Goal: Information Seeking & Learning: Check status

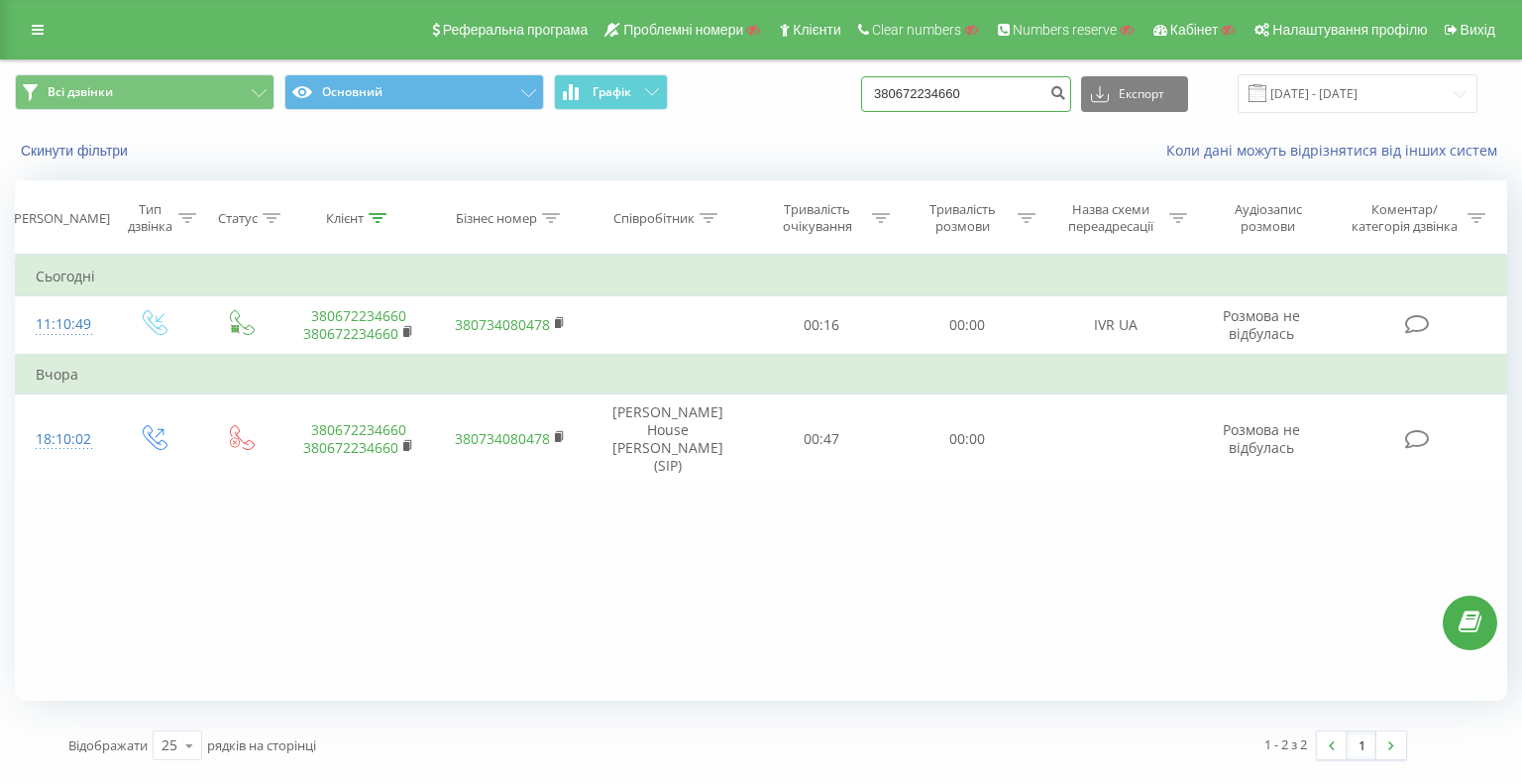
drag, startPoint x: 994, startPoint y: 99, endPoint x: 712, endPoint y: 83, distance: 282.5
click at [771, 85] on div "Всі дзвінки Основний Графік 380672234660 Експорт .csv .xls .xlsx [DATE] - [DATE]" at bounding box center [761, 93] width 1493 height 39
paste input "983340795"
type input "380983340795"
click at [1066, 92] on icon "submit" at bounding box center [1057, 90] width 17 height 12
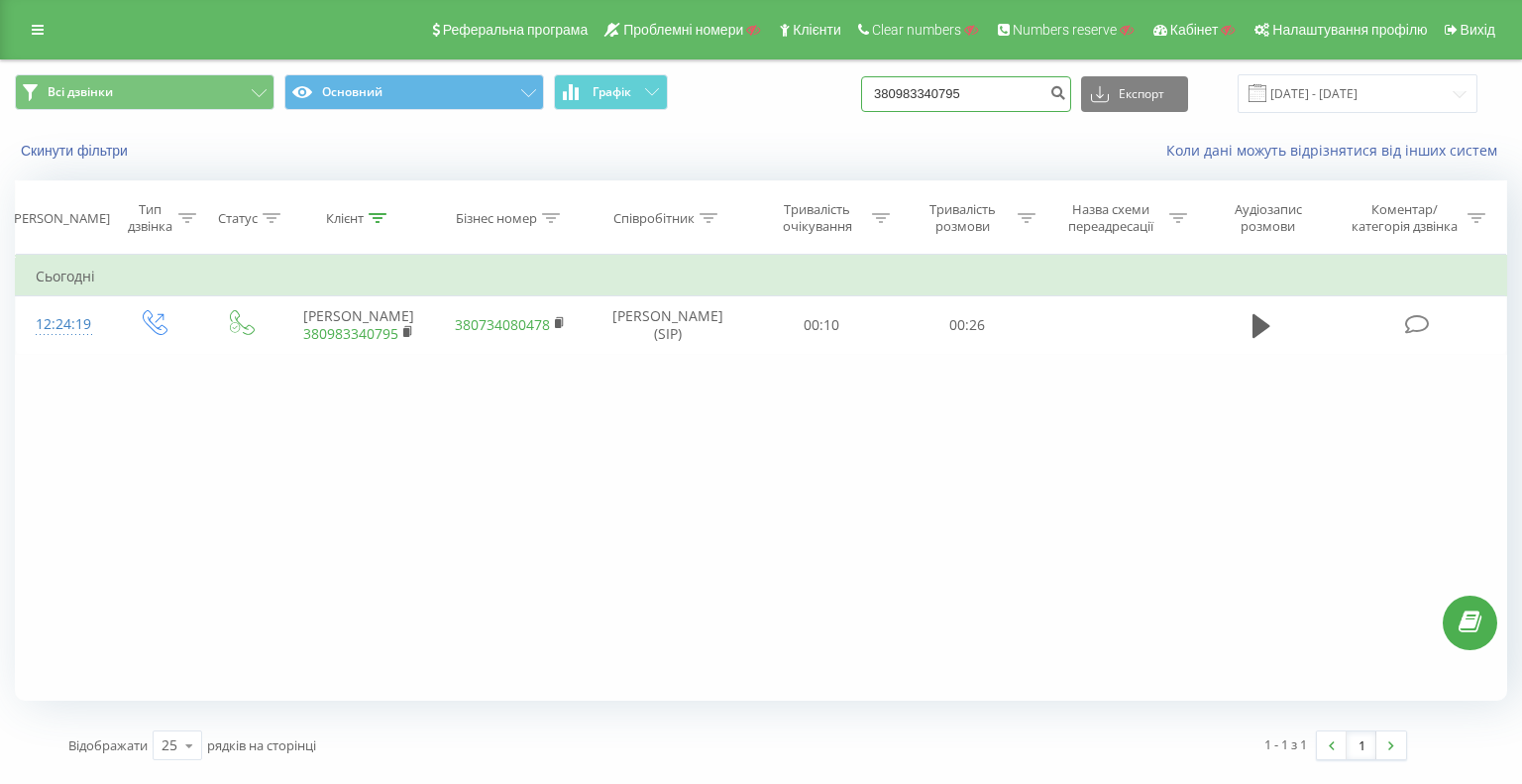
drag, startPoint x: 1022, startPoint y: 98, endPoint x: 669, endPoint y: 76, distance: 353.7
click at [692, 76] on div "Всі дзвінки Основний Графік 380983340795 Експорт .csv .xls .xlsx 23.06.2025 - 2…" at bounding box center [761, 93] width 1493 height 39
paste input "62878701"
type input "380962878701"
click at [1066, 90] on icon "submit" at bounding box center [1057, 90] width 17 height 12
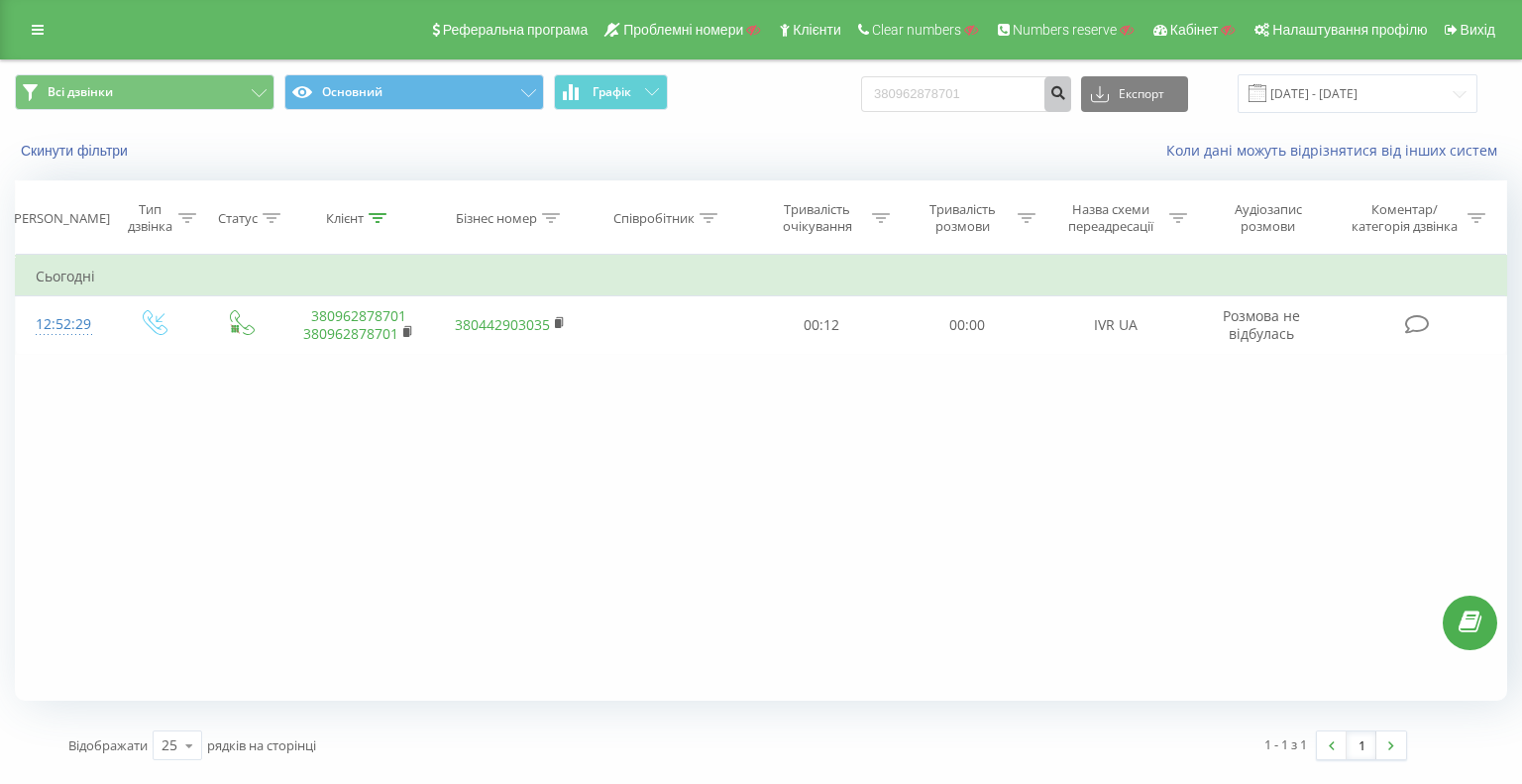
click at [1066, 96] on icon "submit" at bounding box center [1057, 90] width 17 height 12
